Goal: Task Accomplishment & Management: Complete application form

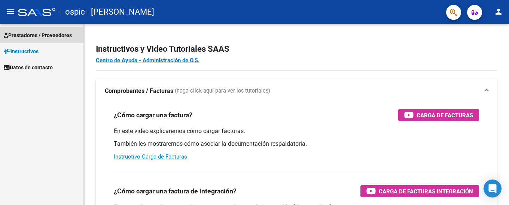
click at [42, 34] on span "Prestadores / Proveedores" at bounding box center [38, 35] width 68 height 8
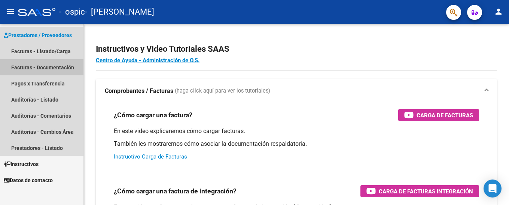
click at [56, 68] on link "Facturas - Documentación" at bounding box center [42, 67] width 84 height 16
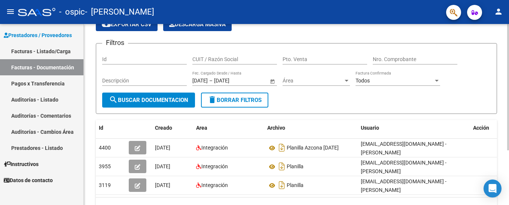
scroll to position [75, 0]
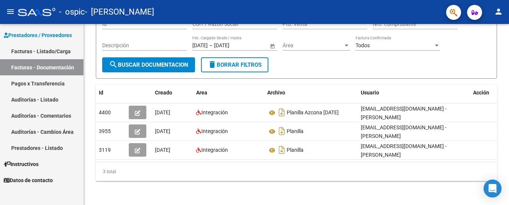
click at [42, 84] on link "Pagos x Transferencia" at bounding box center [42, 83] width 84 height 16
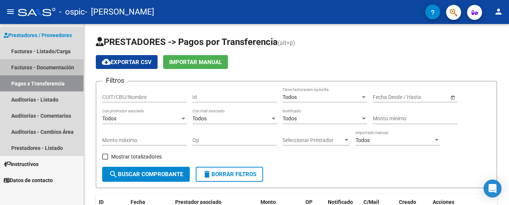
click at [42, 68] on link "Facturas - Documentación" at bounding box center [42, 67] width 84 height 16
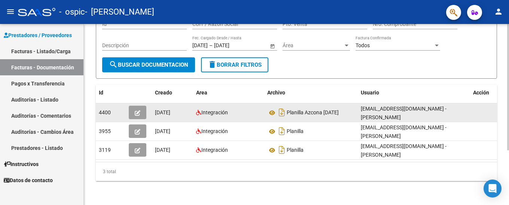
click at [139, 110] on icon "button" at bounding box center [138, 113] width 6 height 6
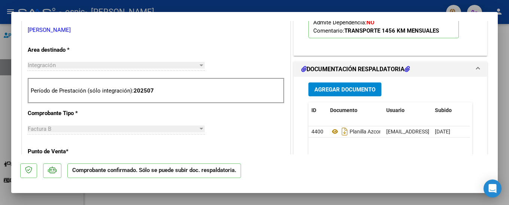
scroll to position [300, 0]
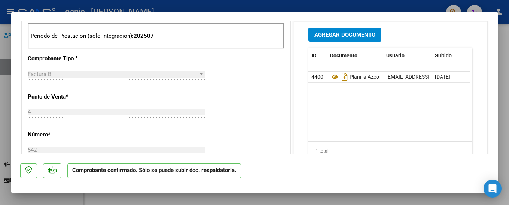
click at [509, 119] on div at bounding box center [254, 102] width 509 height 205
type input "$ 0,00"
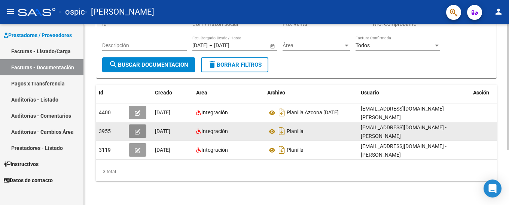
click at [138, 129] on icon "button" at bounding box center [138, 132] width 6 height 6
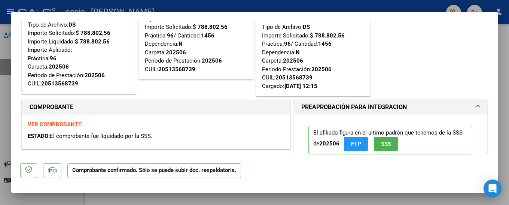
scroll to position [75, 0]
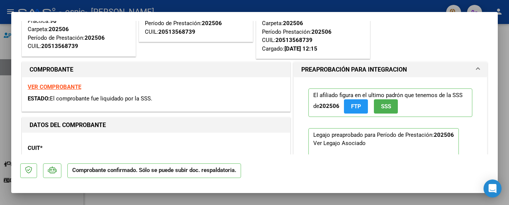
click at [502, 123] on div at bounding box center [254, 102] width 509 height 205
type input "$ 0,00"
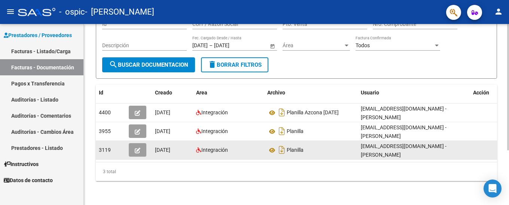
click at [142, 148] on button "button" at bounding box center [138, 149] width 18 height 13
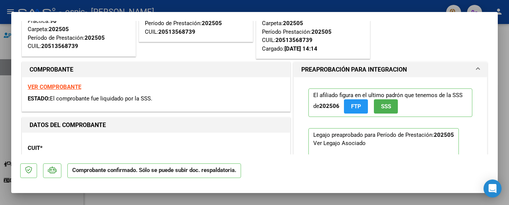
click at [70, 86] on strong "VER COMPROBANTE" at bounding box center [55, 87] width 54 height 7
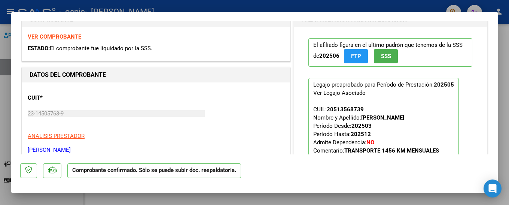
scroll to position [112, 0]
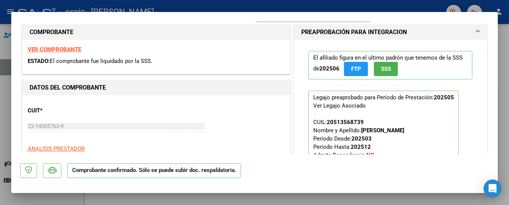
click at [62, 51] on strong "VER COMPROBANTE" at bounding box center [55, 49] width 54 height 7
click at [503, 63] on div at bounding box center [254, 102] width 509 height 205
type input "$ 0,00"
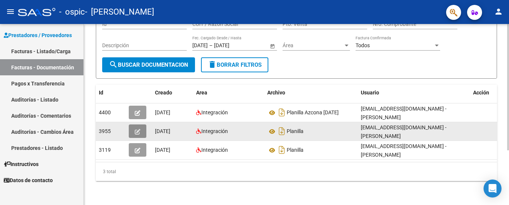
click at [136, 130] on icon "button" at bounding box center [138, 132] width 6 height 6
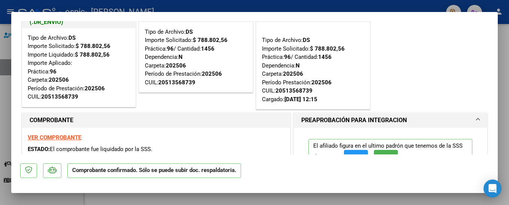
scroll to position [37, 0]
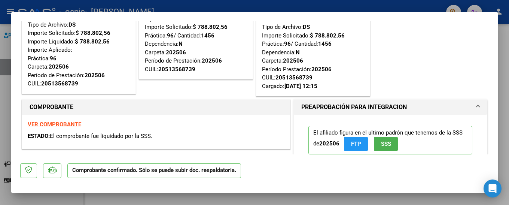
click at [70, 124] on strong "VER COMPROBANTE" at bounding box center [55, 124] width 54 height 7
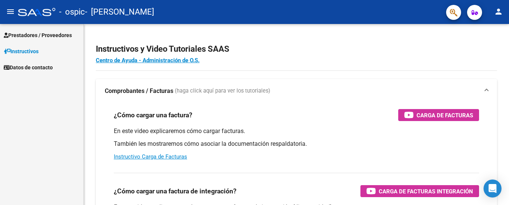
click at [27, 30] on link "Prestadores / Proveedores" at bounding box center [42, 35] width 84 height 16
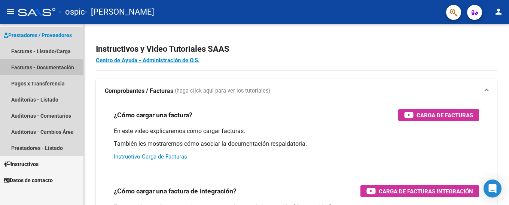
click at [38, 62] on link "Facturas - Documentación" at bounding box center [42, 67] width 84 height 16
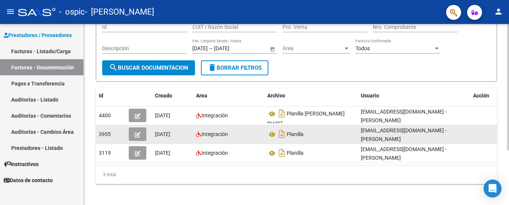
scroll to position [75, 0]
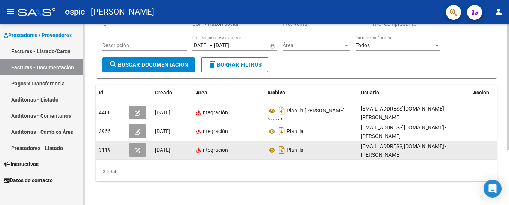
click at [142, 148] on button "button" at bounding box center [138, 149] width 18 height 13
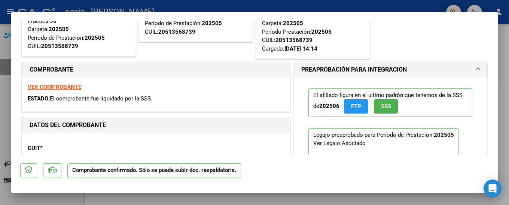
drag, startPoint x: 502, startPoint y: 43, endPoint x: 497, endPoint y: 45, distance: 5.9
click at [502, 43] on div at bounding box center [254, 102] width 509 height 205
type input "$ 0,00"
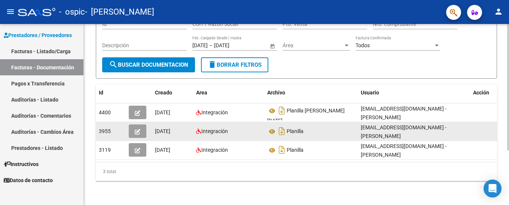
click at [137, 129] on icon "button" at bounding box center [138, 132] width 6 height 6
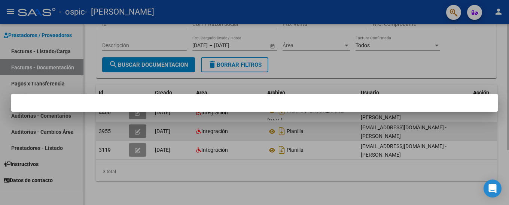
click at [137, 128] on div at bounding box center [254, 102] width 509 height 205
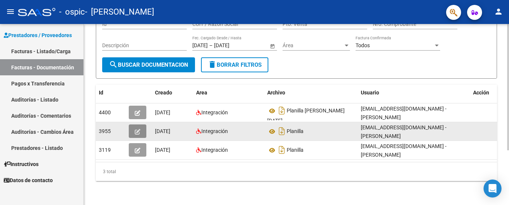
click at [137, 129] on icon "button" at bounding box center [138, 132] width 6 height 6
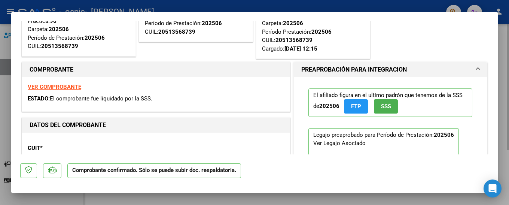
click at [67, 87] on strong "VER COMPROBANTE" at bounding box center [55, 87] width 54 height 7
click at [505, 113] on div at bounding box center [254, 102] width 509 height 205
type input "$ 0,00"
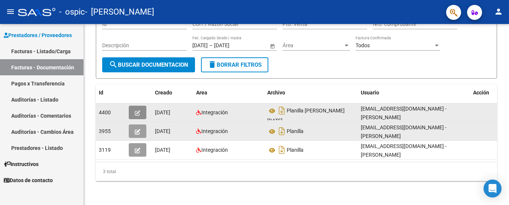
click at [140, 110] on icon "button" at bounding box center [138, 113] width 6 height 6
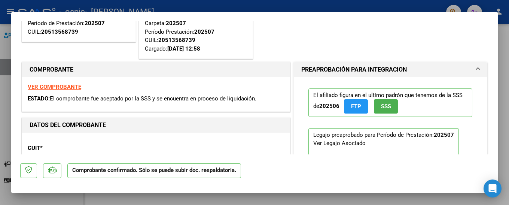
click at [507, 49] on div at bounding box center [254, 102] width 509 height 205
type input "$ 0,00"
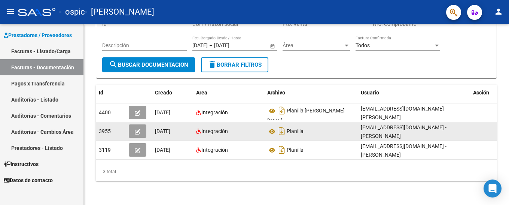
click at [137, 130] on icon "button" at bounding box center [138, 132] width 6 height 6
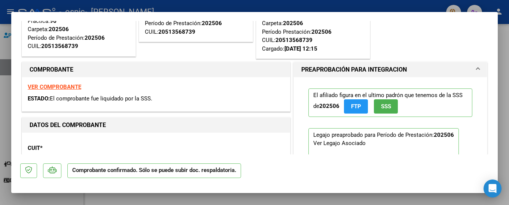
click at [59, 89] on strong "VER COMPROBANTE" at bounding box center [55, 87] width 54 height 7
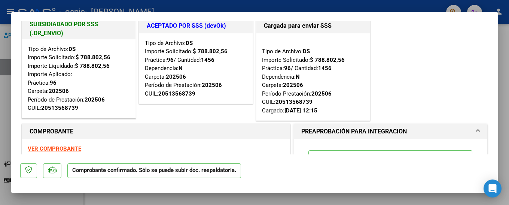
scroll to position [0, 0]
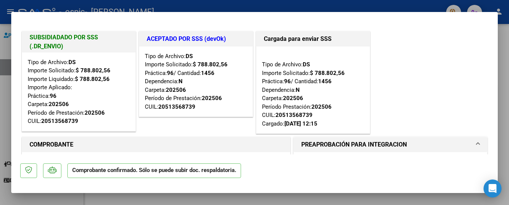
click at [507, 144] on div at bounding box center [254, 102] width 509 height 205
type input "$ 0,00"
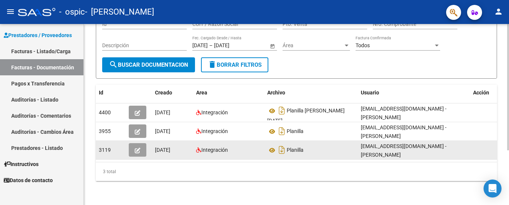
click at [134, 148] on button "button" at bounding box center [138, 149] width 18 height 13
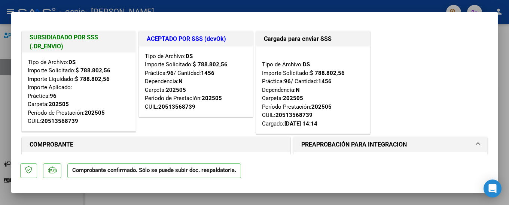
click at [91, 142] on h1 "COMPROBANTE" at bounding box center [156, 144] width 253 height 9
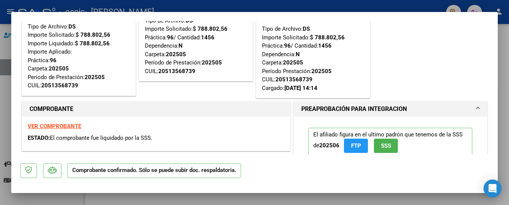
scroll to position [75, 0]
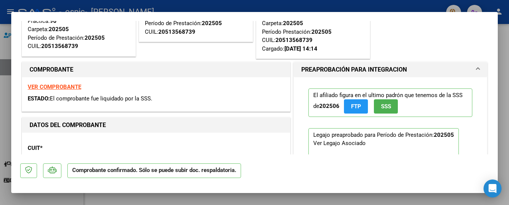
click at [500, 59] on div at bounding box center [254, 102] width 509 height 205
type input "$ 0,00"
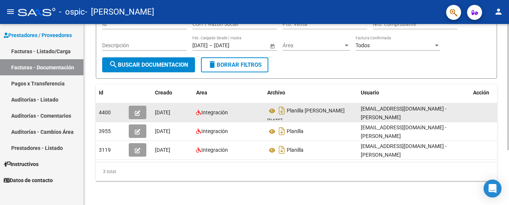
click at [167, 112] on span "[DATE]" at bounding box center [162, 112] width 15 height 6
click at [134, 111] on button "button" at bounding box center [138, 112] width 18 height 13
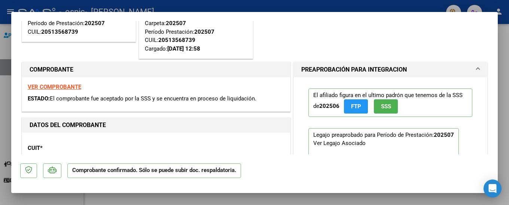
click at [509, 99] on div at bounding box center [254, 102] width 509 height 205
type input "$ 0,00"
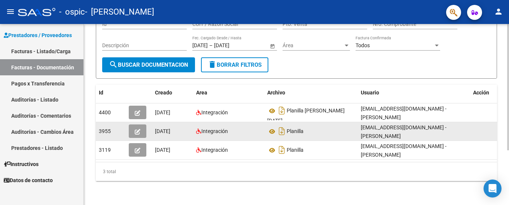
click at [131, 131] on button "button" at bounding box center [138, 130] width 18 height 13
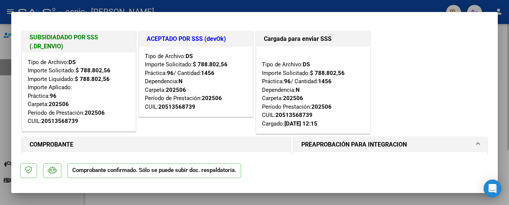
click at [509, 81] on div at bounding box center [254, 102] width 509 height 205
type input "$ 0,00"
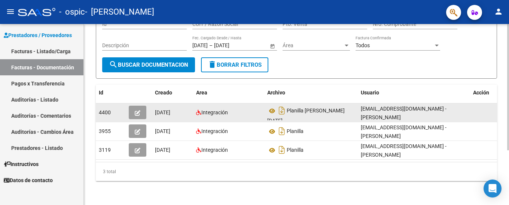
click at [139, 110] on icon "button" at bounding box center [138, 113] width 6 height 6
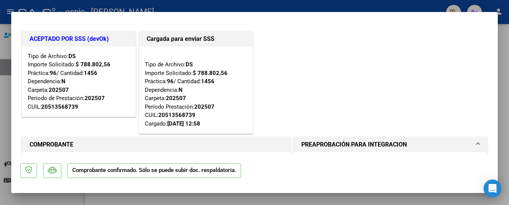
click at [501, 80] on div at bounding box center [254, 102] width 509 height 205
type input "$ 0,00"
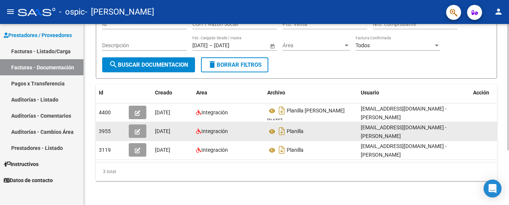
click at [140, 129] on icon "button" at bounding box center [138, 132] width 6 height 6
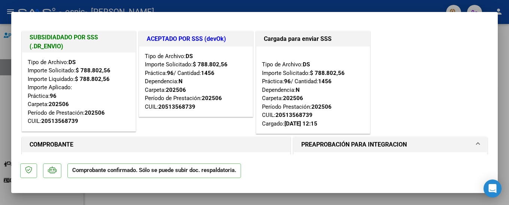
click at [508, 99] on div at bounding box center [254, 102] width 509 height 205
type input "$ 0,00"
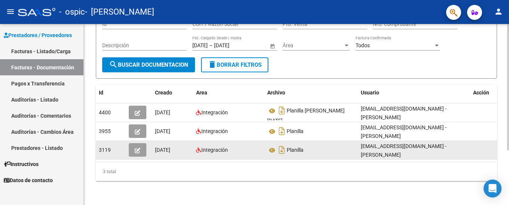
click at [136, 149] on icon "button" at bounding box center [138, 151] width 6 height 6
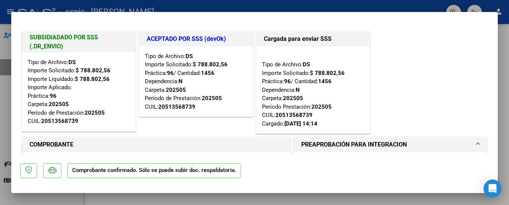
click at [505, 110] on div at bounding box center [254, 102] width 509 height 205
type input "$ 0,00"
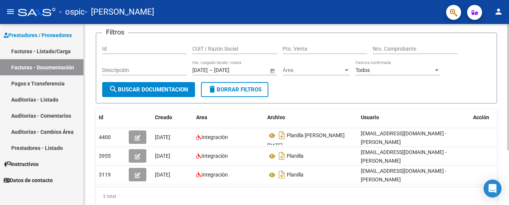
scroll to position [36, 0]
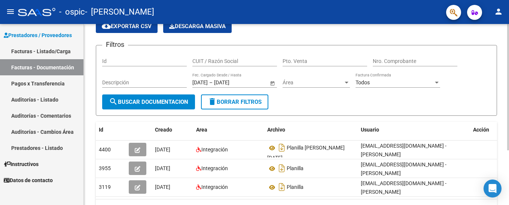
click at [504, 67] on div "PRESTADORES -> Comprobantes - Documentación Respaldatoria cloud_download Export…" at bounding box center [297, 115] width 427 height 254
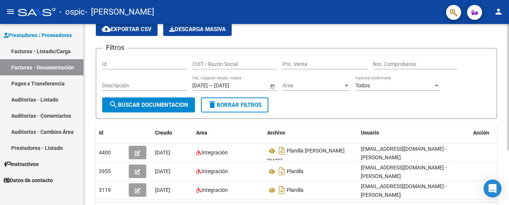
scroll to position [0, 0]
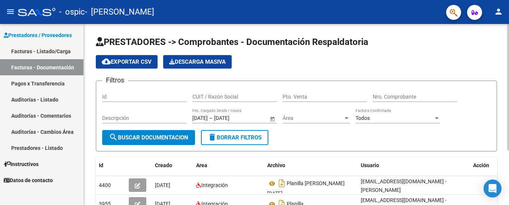
click at [509, 21] on div "menu - ospic - [PERSON_NAME] person Prestadores / Proveedores Facturas - Listad…" at bounding box center [254, 102] width 509 height 205
click at [509, 28] on div at bounding box center [508, 87] width 2 height 126
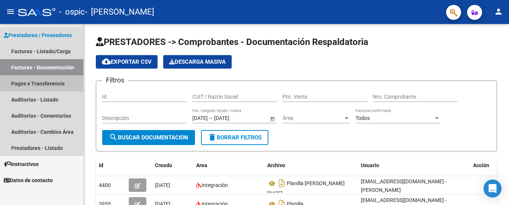
click at [54, 84] on link "Pagos x Transferencia" at bounding box center [42, 83] width 84 height 16
